Goal: Task Accomplishment & Management: Manage account settings

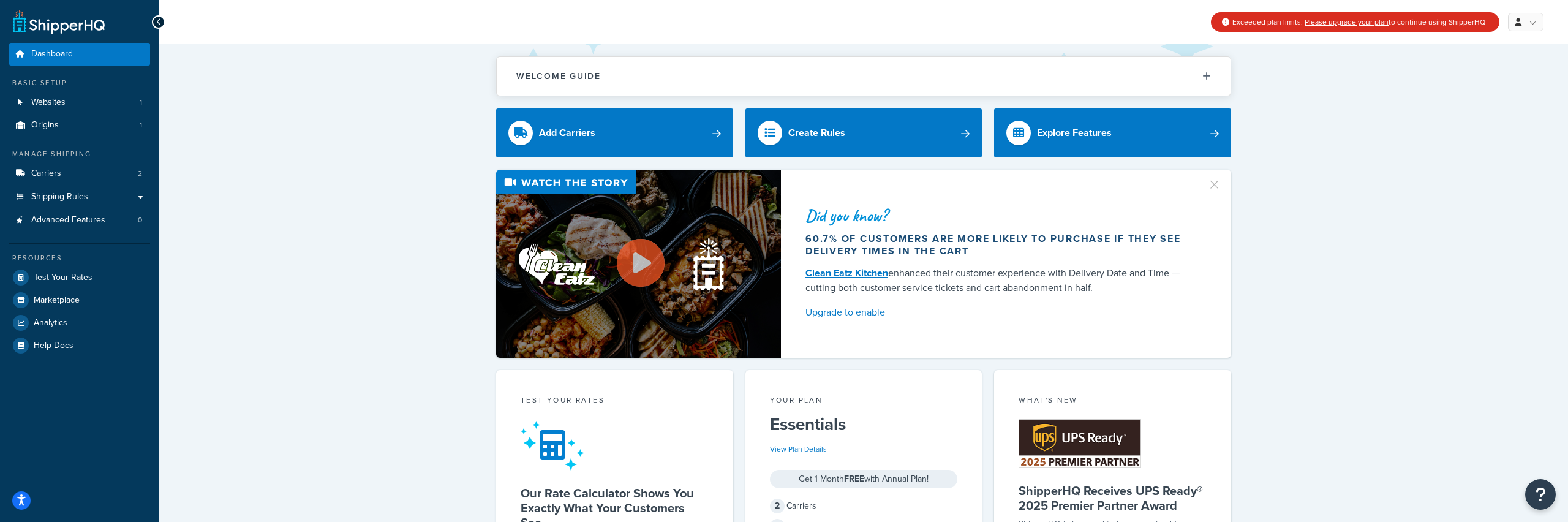
click at [1461, 26] on span "Exceeded plan limits. Please upgrade your plan to continue using ShipperHQ" at bounding box center [1359, 22] width 253 height 11
click at [66, 105] on link "Websites 1" at bounding box center [79, 102] width 141 height 23
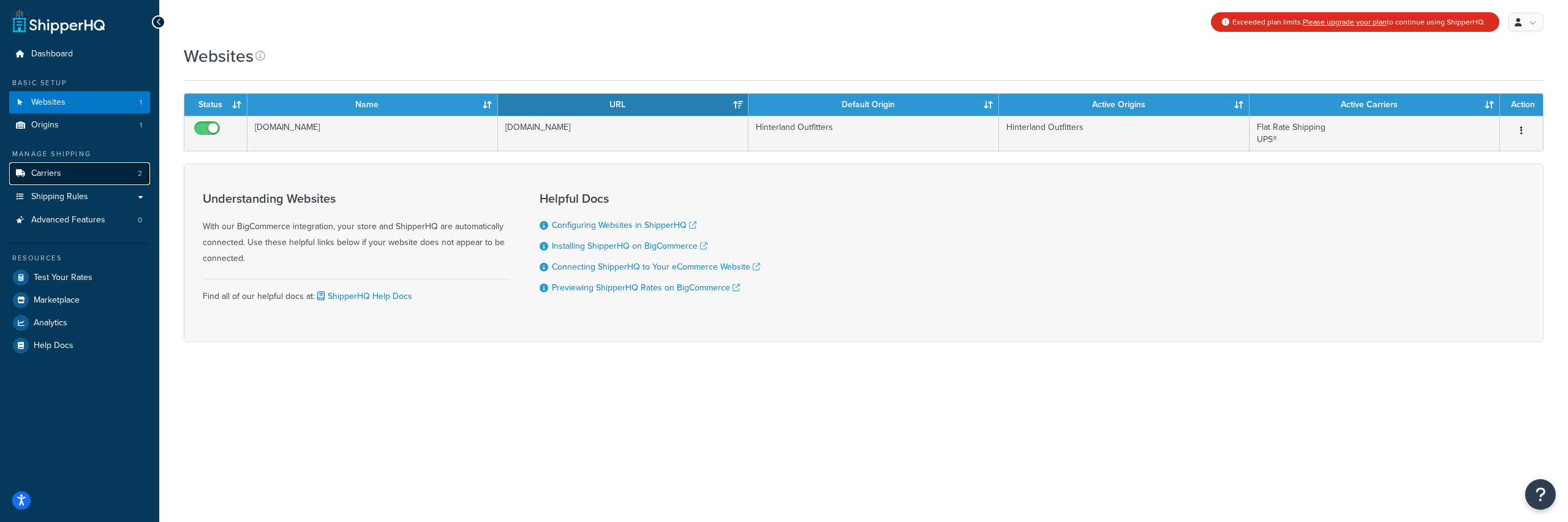
click at [46, 174] on span "Carriers" at bounding box center [47, 174] width 30 height 10
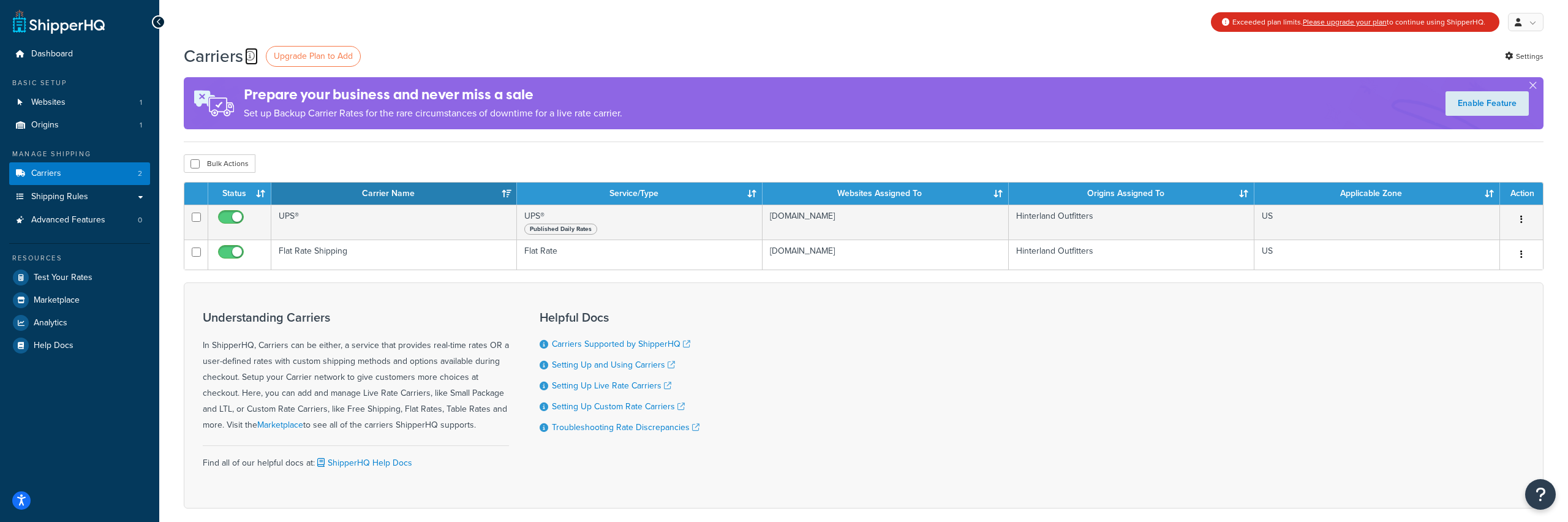
click at [251, 53] on icon at bounding box center [250, 56] width 10 height 10
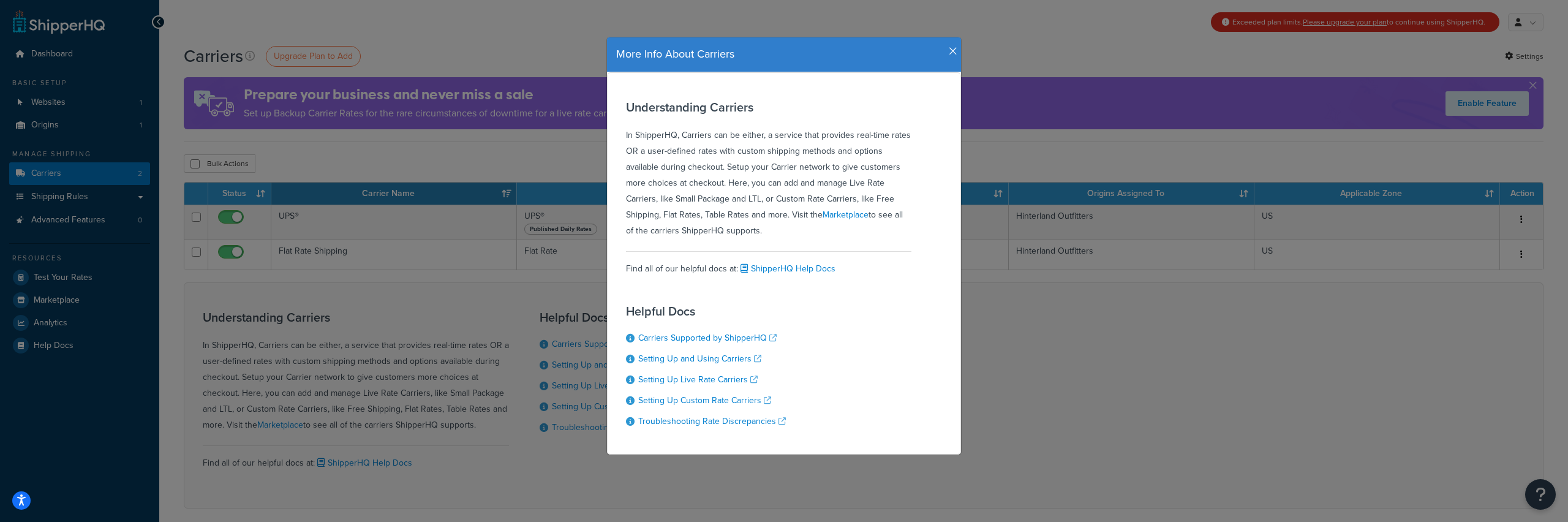
click at [948, 51] on h4 "More Info About Carriers" at bounding box center [784, 54] width 336 height 16
click at [949, 48] on div "More Info About Carriers" at bounding box center [784, 54] width 336 height 16
click at [954, 52] on icon "button" at bounding box center [953, 51] width 9 height 11
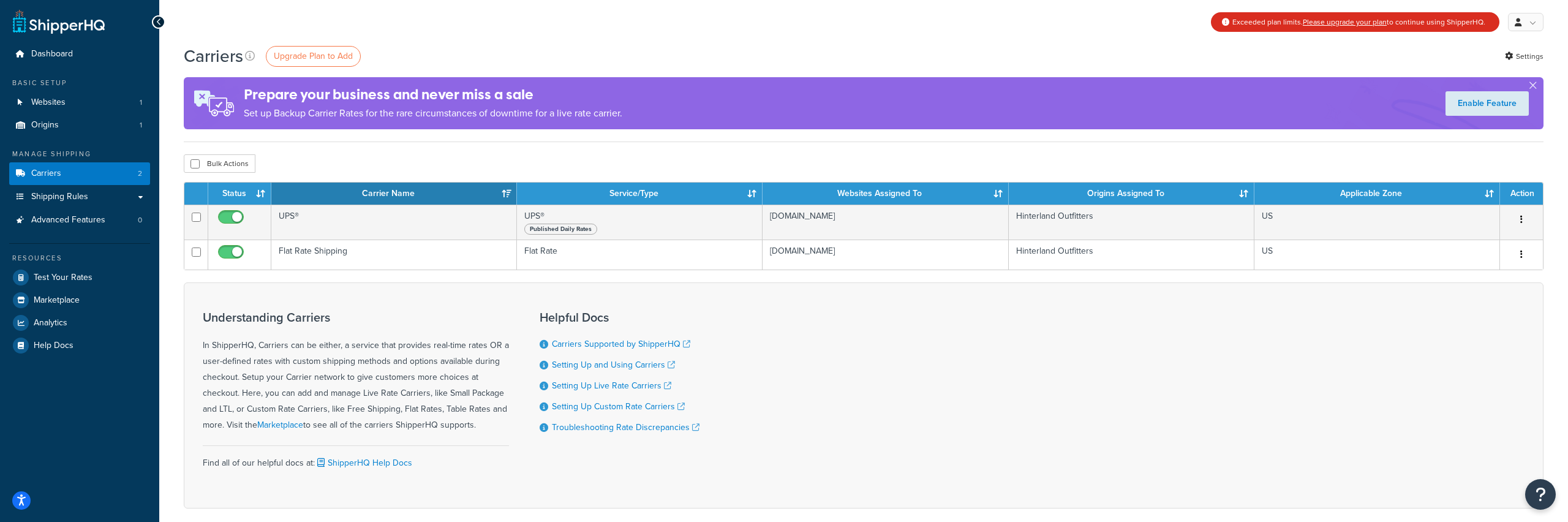
click at [1398, 22] on span "Exceeded plan limits. Please upgrade your plan to continue using ShipperHQ." at bounding box center [1359, 22] width 253 height 11
click at [1369, 23] on link "Please upgrade your plan" at bounding box center [1344, 22] width 84 height 11
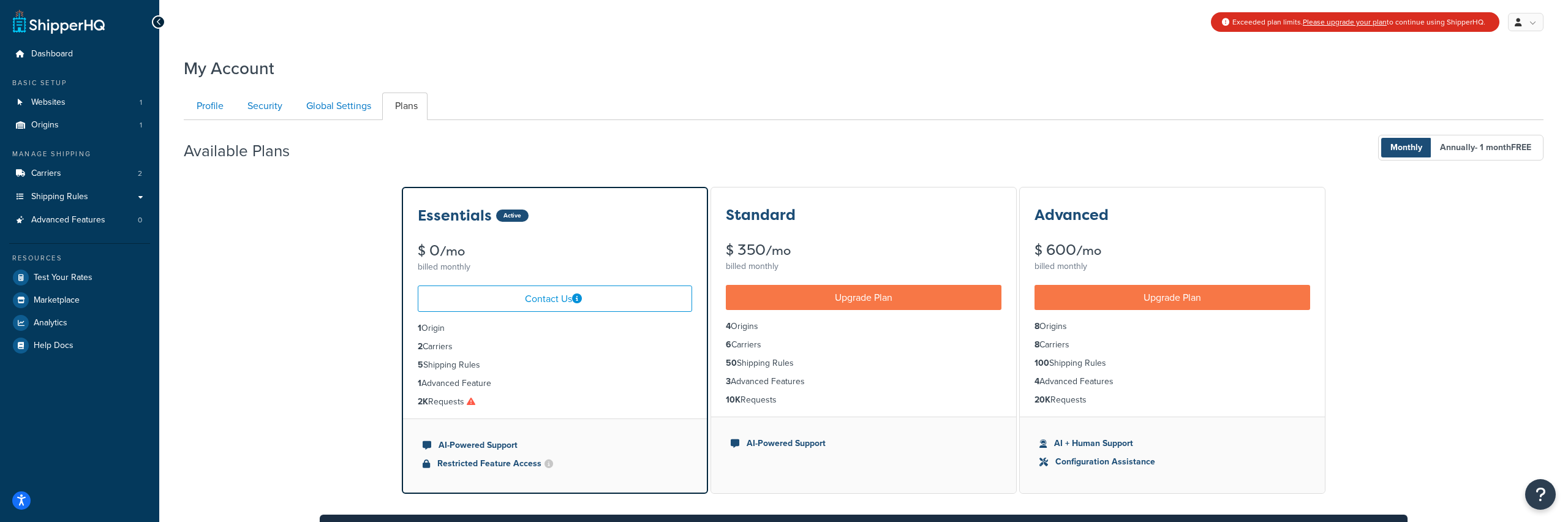
click at [486, 403] on li "2K Requests" at bounding box center [555, 401] width 274 height 14
drag, startPoint x: 479, startPoint y: 405, endPoint x: 452, endPoint y: 397, distance: 28.2
click at [452, 397] on li "2K Requests" at bounding box center [555, 401] width 274 height 14
